Goal: Transaction & Acquisition: Purchase product/service

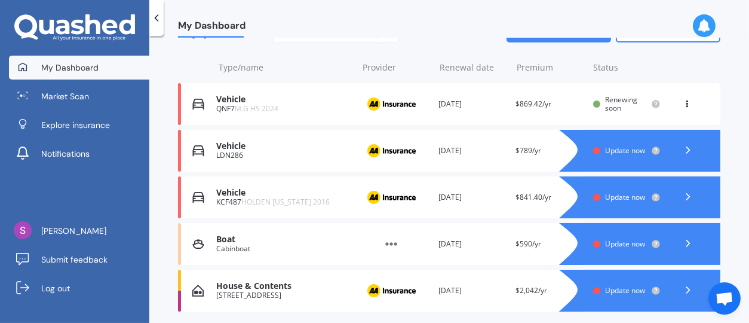
scroll to position [196, 0]
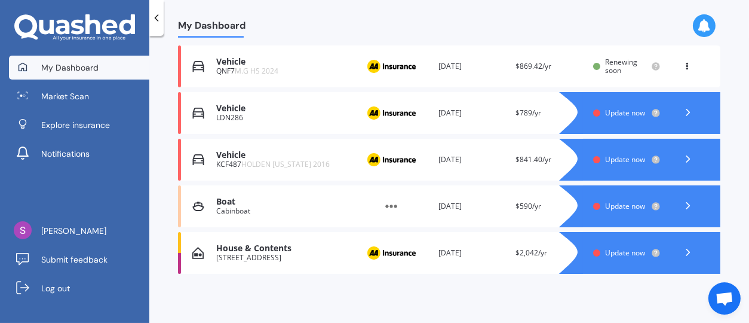
click at [686, 109] on polyline at bounding box center [687, 112] width 3 height 6
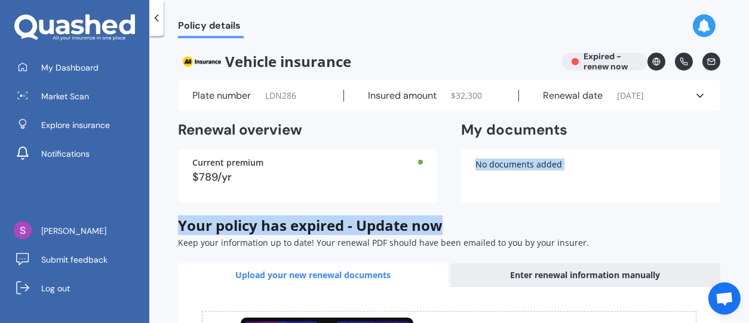
drag, startPoint x: 740, startPoint y: 189, endPoint x: 746, endPoint y: 233, distance: 44.6
click at [746, 233] on div "Policy details Vehicle insurance Expired - renew now Plate number LDN286 Insure…" at bounding box center [449, 181] width 600 height 287
click at [707, 58] on icon at bounding box center [711, 61] width 8 height 8
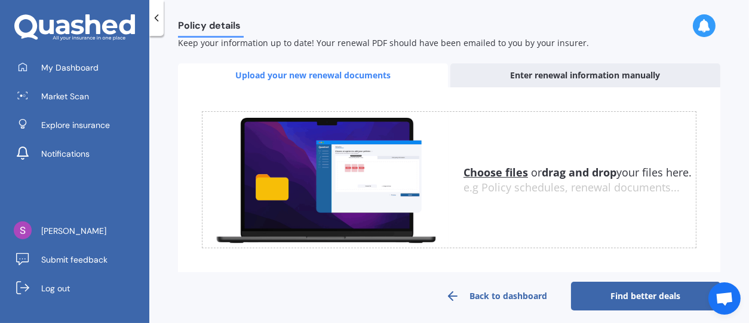
scroll to position [206, 0]
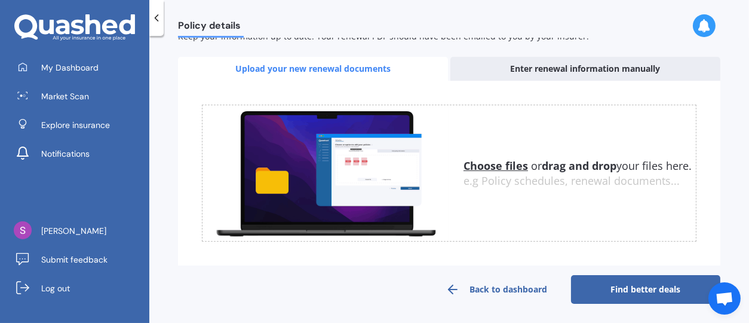
click at [464, 287] on link "Back to dashboard" at bounding box center [496, 289] width 149 height 29
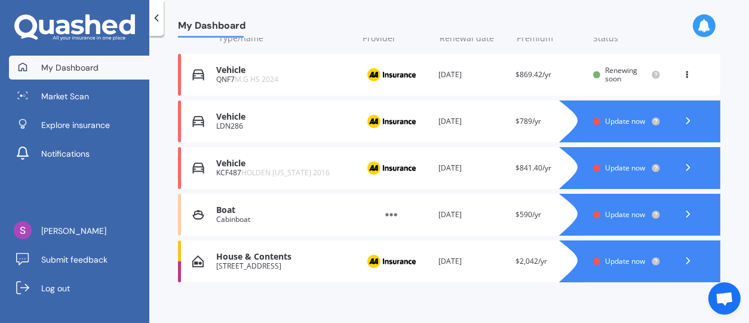
scroll to position [196, 0]
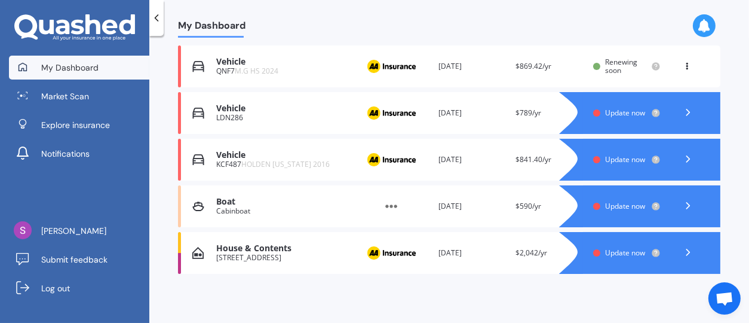
click at [686, 249] on polyline at bounding box center [687, 252] width 3 height 6
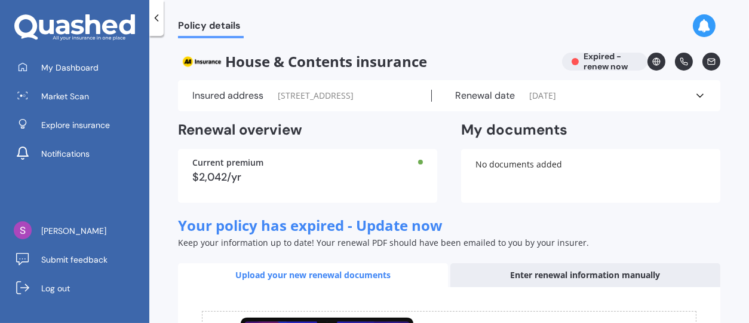
click at [694, 93] on icon at bounding box center [700, 96] width 12 height 12
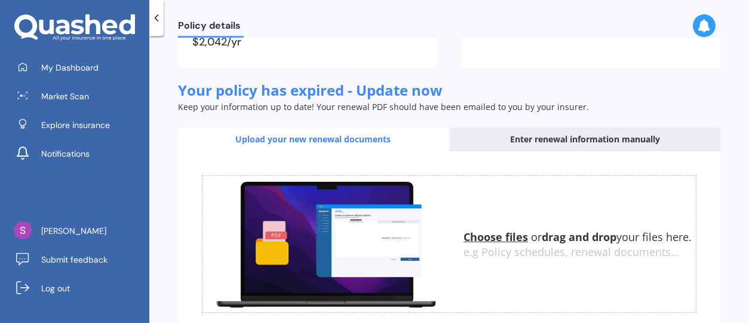
scroll to position [377, 0]
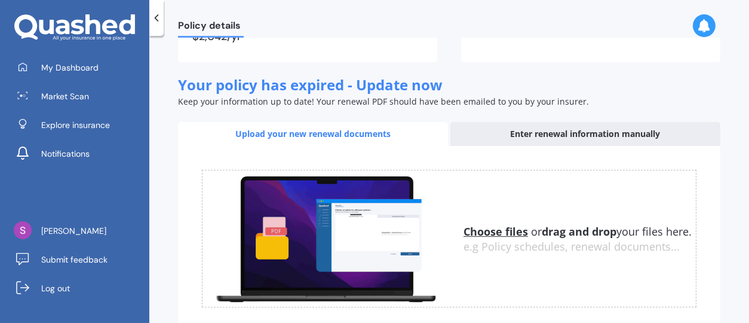
click at [611, 224] on b "drag and drop" at bounding box center [579, 231] width 75 height 14
click at [372, 132] on div "Upload your new renewal documents" at bounding box center [313, 134] width 270 height 24
click at [367, 133] on div "Upload your new renewal documents" at bounding box center [313, 134] width 270 height 24
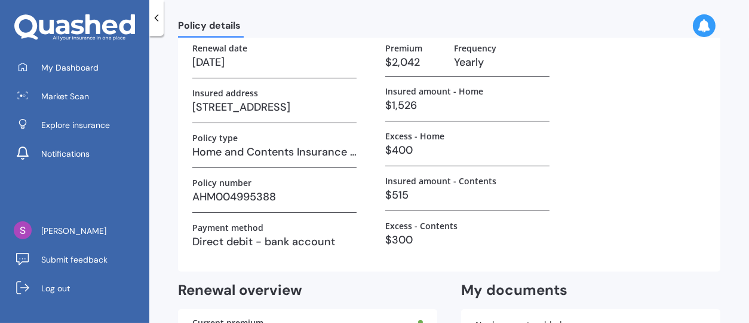
scroll to position [0, 0]
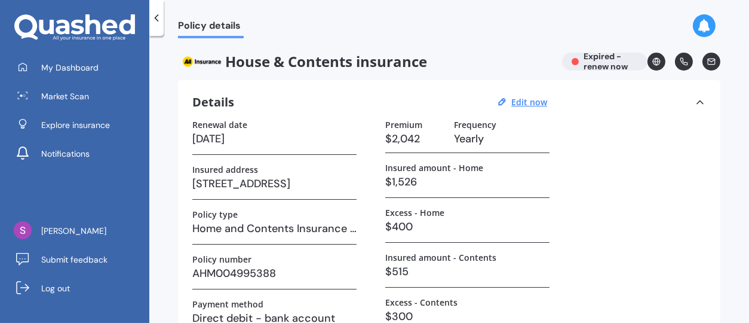
click at [733, 13] on div "Policy details" at bounding box center [449, 19] width 600 height 38
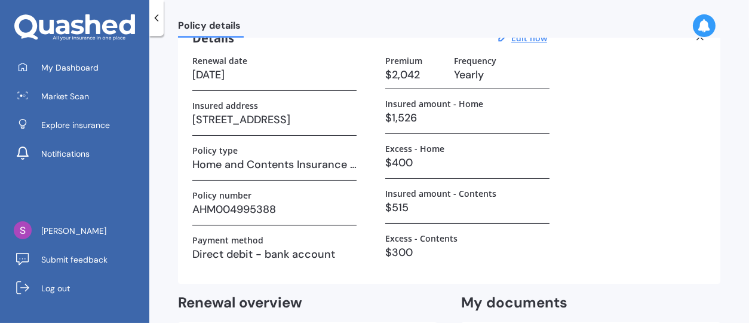
scroll to position [61, 0]
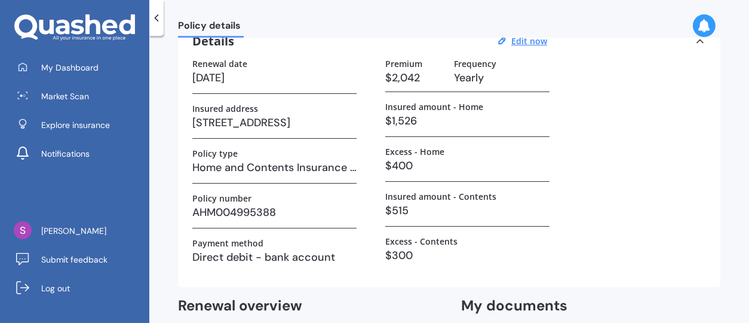
click at [540, 38] on div "Policy details" at bounding box center [449, 19] width 600 height 38
click at [530, 41] on u "Edit now" at bounding box center [529, 40] width 36 height 11
select select "23"
select select "09"
select select "2023"
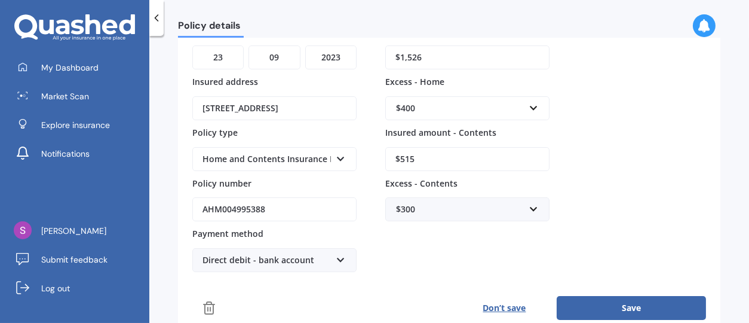
scroll to position [148, 0]
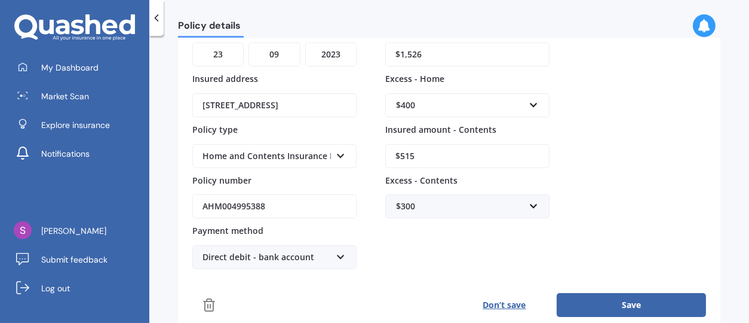
click at [342, 251] on icon at bounding box center [341, 254] width 10 height 8
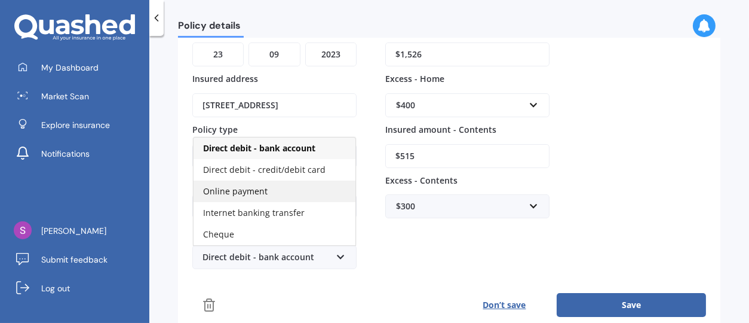
click at [259, 188] on span "Online payment" at bounding box center [235, 190] width 65 height 11
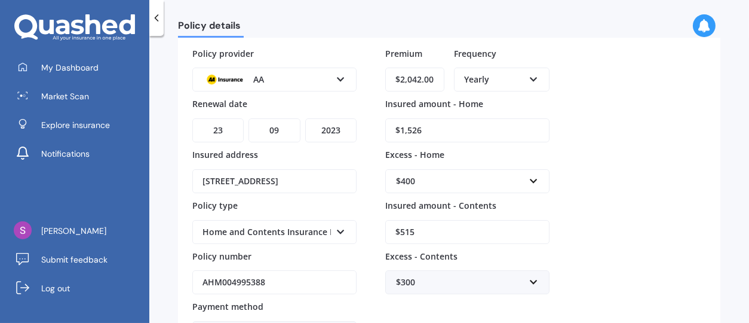
scroll to position [73, 0]
click at [342, 227] on icon at bounding box center [341, 228] width 10 height 8
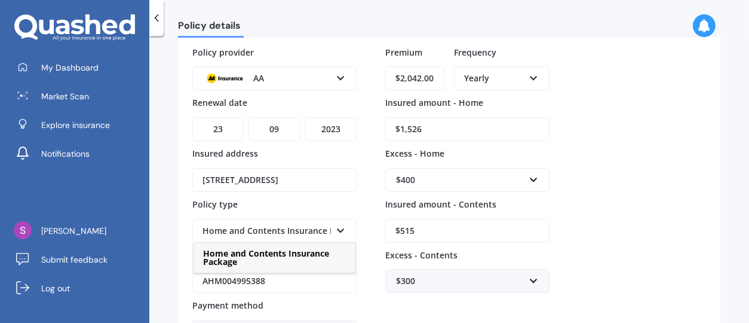
click at [308, 253] on span "Home and Contents Insurance Package" at bounding box center [266, 257] width 126 height 20
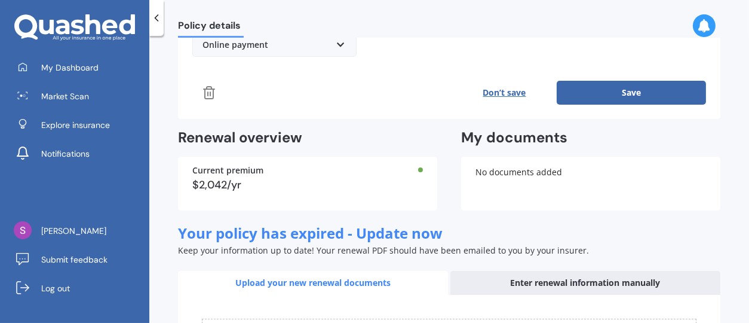
scroll to position [341, 0]
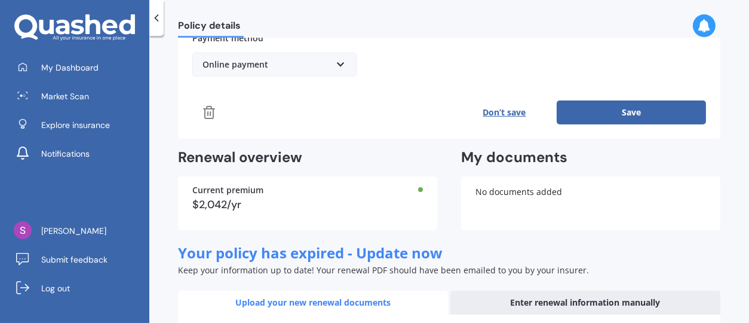
click at [372, 302] on div "Upload your new renewal documents" at bounding box center [313, 302] width 270 height 24
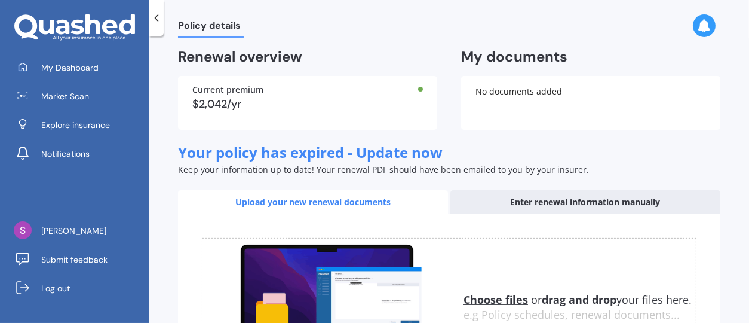
scroll to position [443, 0]
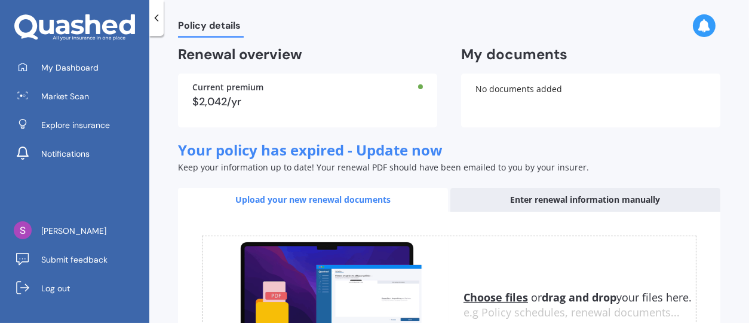
click at [358, 198] on div "Upload your new renewal documents" at bounding box center [313, 200] width 270 height 24
click at [345, 197] on div "Upload your new renewal documents" at bounding box center [313, 200] width 270 height 24
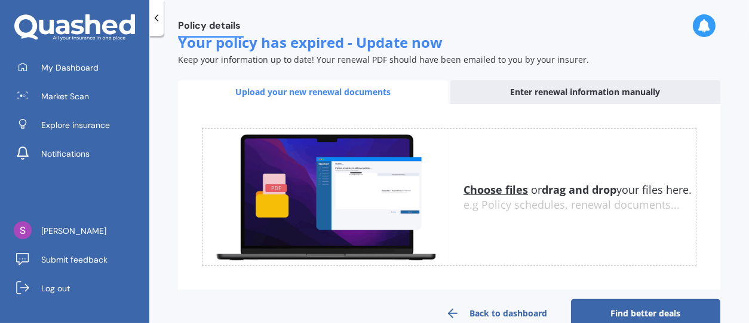
scroll to position [573, 0]
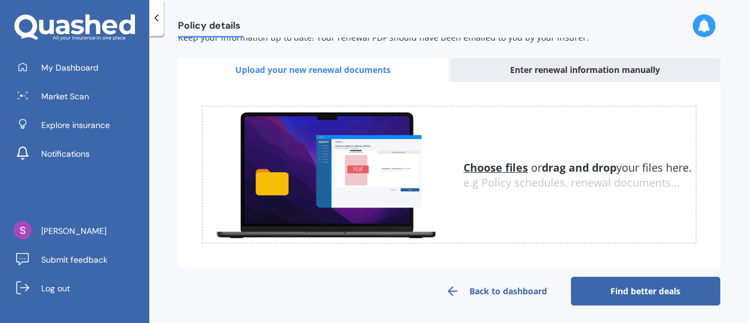
click at [670, 287] on link "Find better deals" at bounding box center [645, 291] width 149 height 29
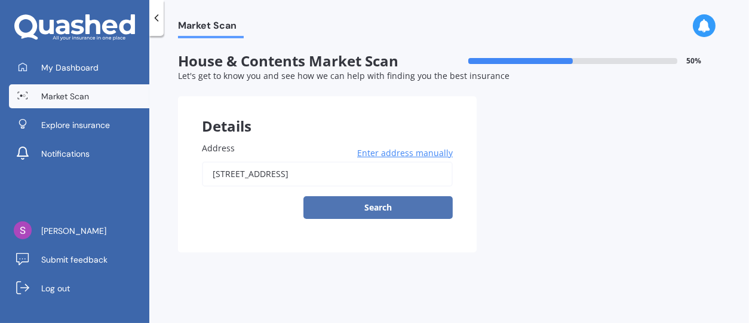
click at [400, 207] on button "Search" at bounding box center [377, 207] width 149 height 23
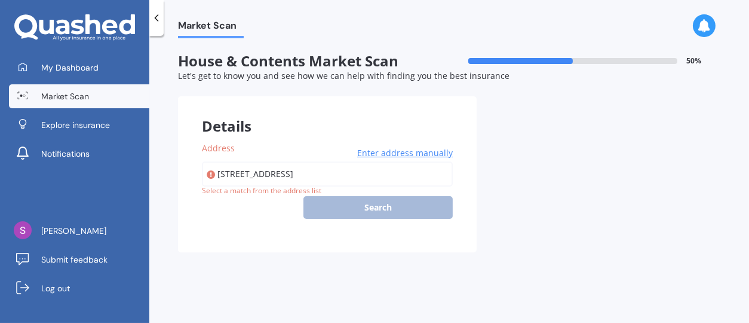
type input "[STREET_ADDRESS]"
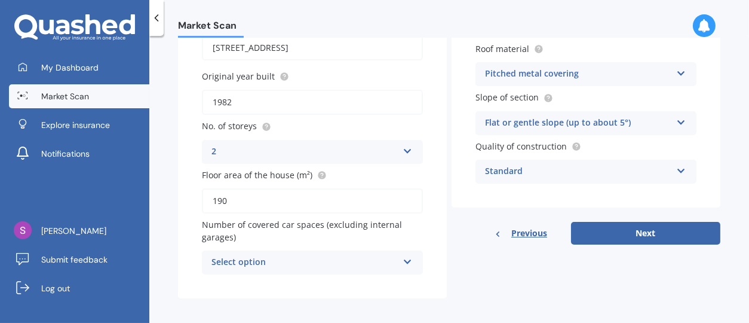
scroll to position [128, 0]
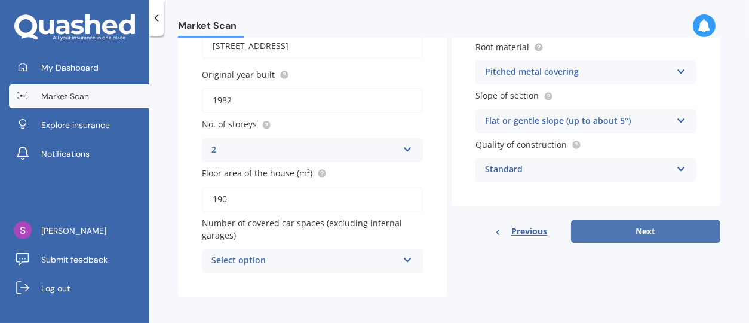
click at [606, 234] on button "Next" at bounding box center [645, 231] width 149 height 23
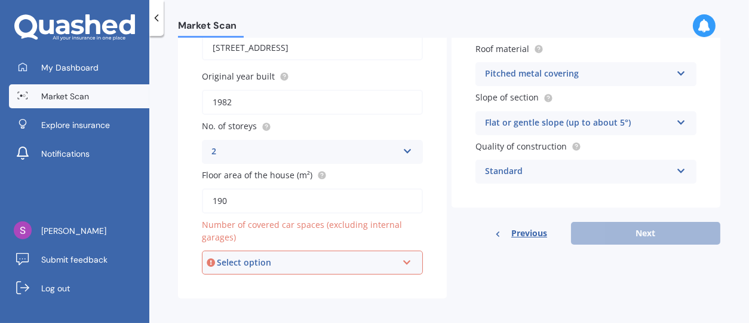
scroll to position [127, 0]
click at [406, 256] on icon at bounding box center [407, 259] width 10 height 8
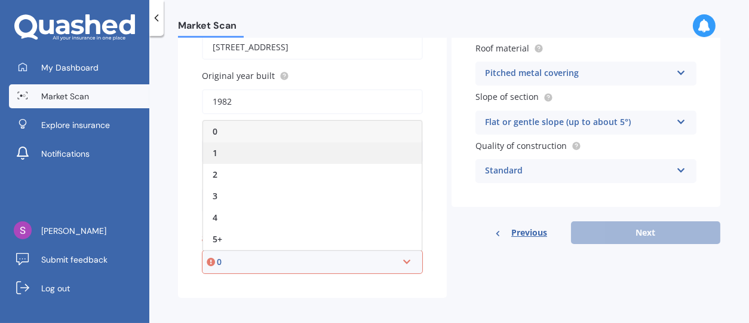
click at [218, 154] on div "1" at bounding box center [312, 153] width 219 height 22
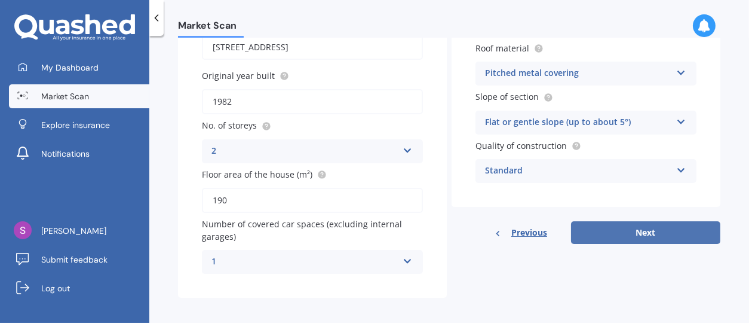
click at [627, 228] on button "Next" at bounding box center [645, 232] width 149 height 23
select select "30"
select select "03"
select select "1954"
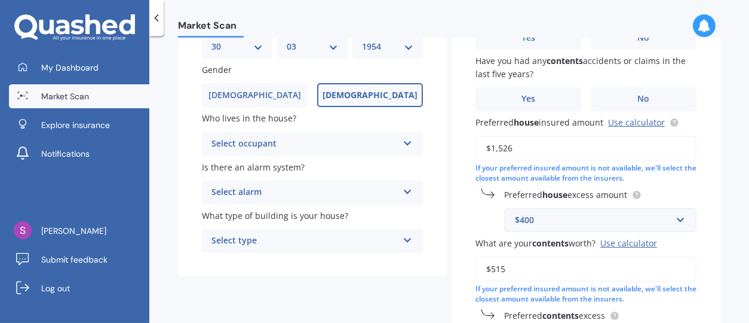
scroll to position [0, 0]
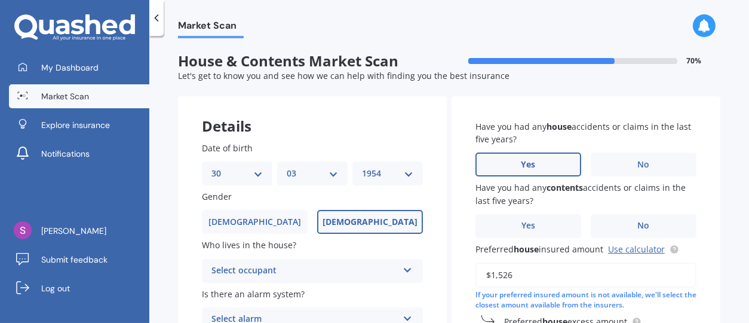
click at [523, 166] on span "Yes" at bounding box center [529, 164] width 14 height 10
click at [0, 0] on input "Yes" at bounding box center [0, 0] width 0 height 0
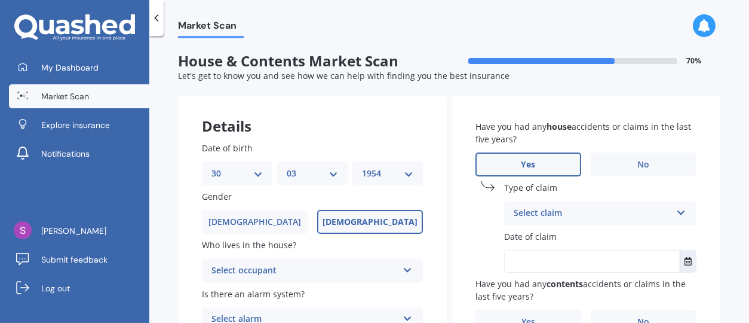
click at [676, 211] on icon at bounding box center [681, 210] width 10 height 8
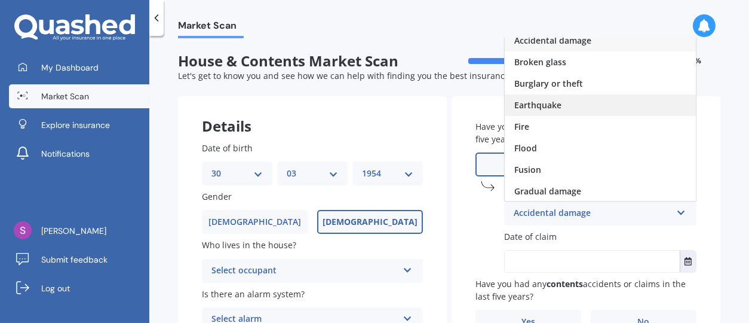
click at [554, 103] on span "Earthquake" at bounding box center [537, 104] width 47 height 11
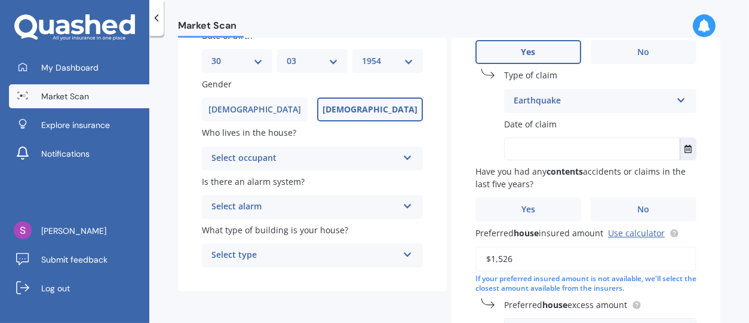
scroll to position [132, 0]
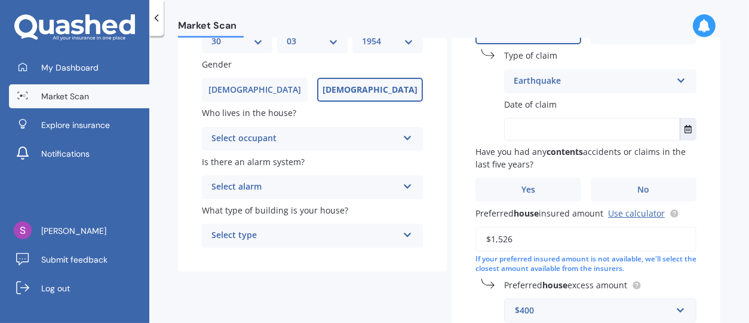
click at [403, 134] on icon at bounding box center [408, 135] width 10 height 8
click at [384, 153] on div "Owner" at bounding box center [313, 162] width 220 height 22
click at [404, 139] on icon at bounding box center [408, 135] width 10 height 8
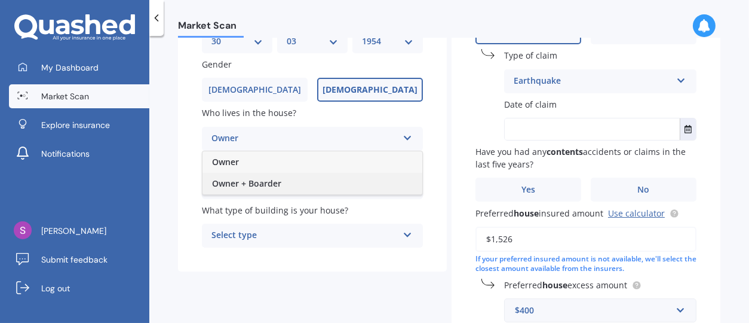
click at [381, 179] on div "Owner + Boarder" at bounding box center [313, 184] width 220 height 22
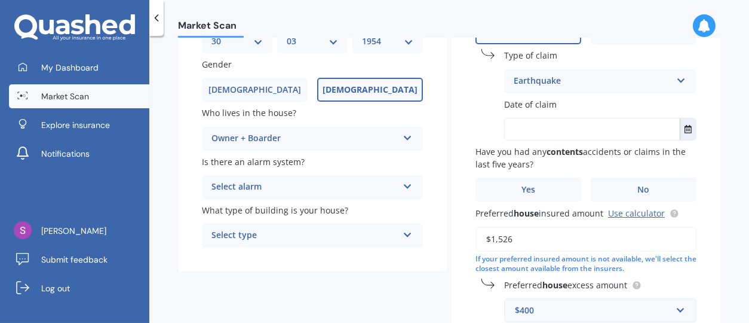
click at [406, 182] on icon at bounding box center [408, 184] width 10 height 8
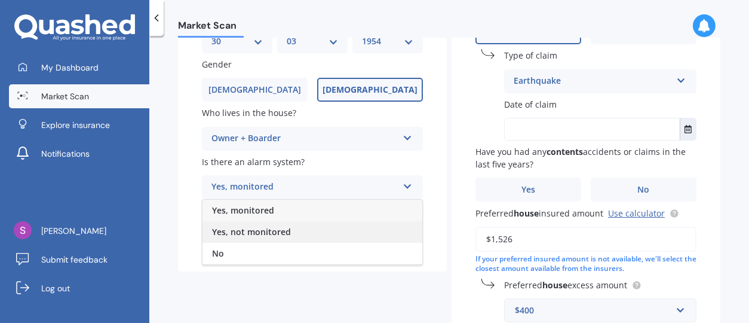
click at [328, 232] on div "Yes, not monitored" at bounding box center [313, 232] width 220 height 22
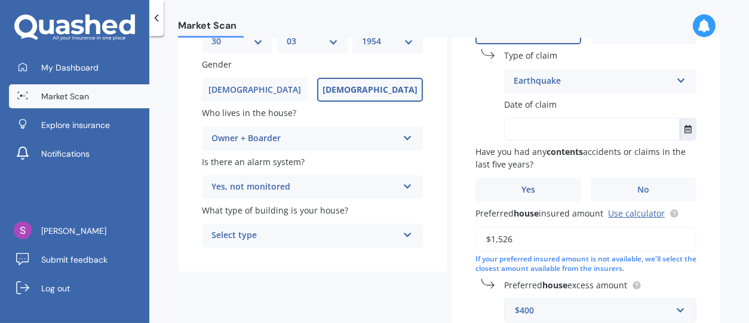
click at [417, 231] on div "Select type Freestanding Multi-unit (in a block of 6 or less) Multi-unit (in a …" at bounding box center [312, 235] width 221 height 24
click at [285, 259] on div "Freestanding" at bounding box center [313, 259] width 220 height 22
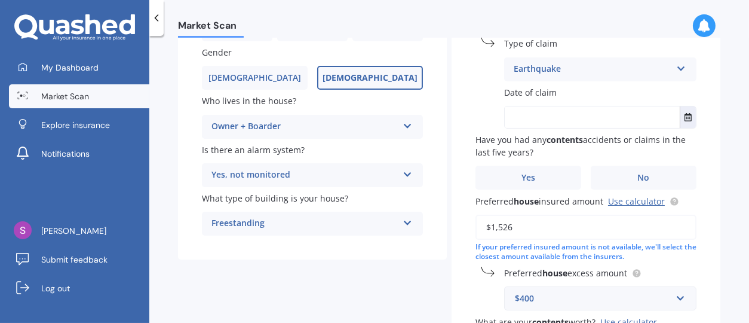
scroll to position [152, 0]
